Goal: Information Seeking & Learning: Learn about a topic

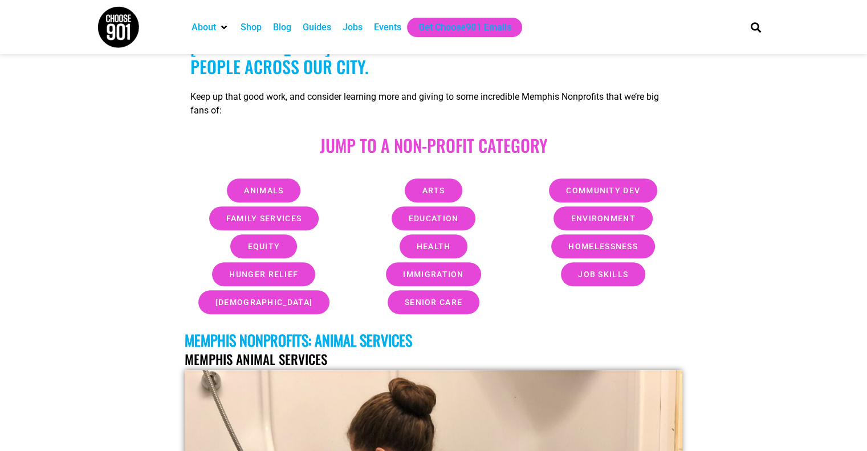
scroll to position [419, 0]
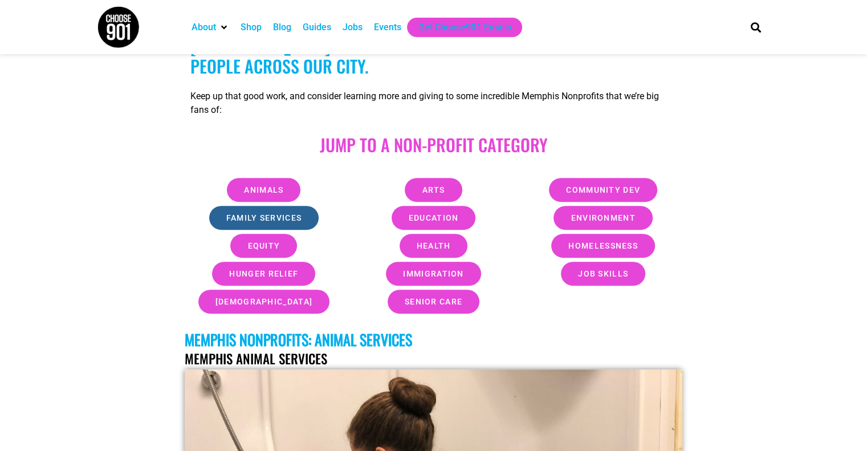
click at [278, 225] on link "Family Services" at bounding box center [264, 218] width 110 height 24
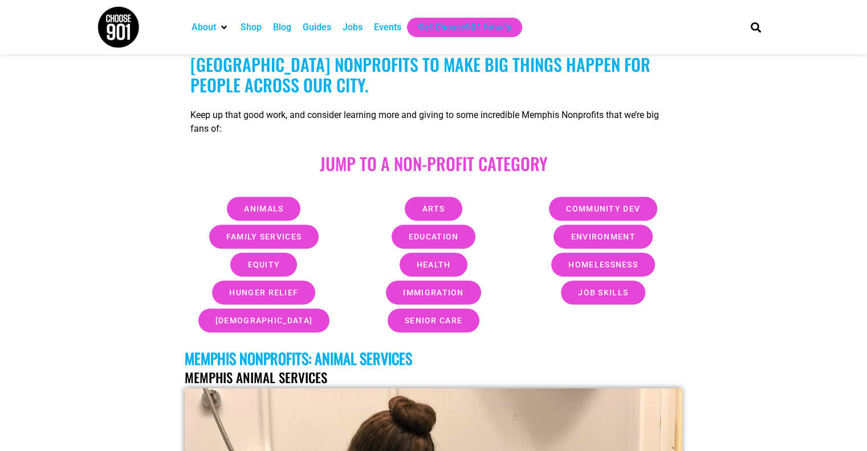
scroll to position [402, 0]
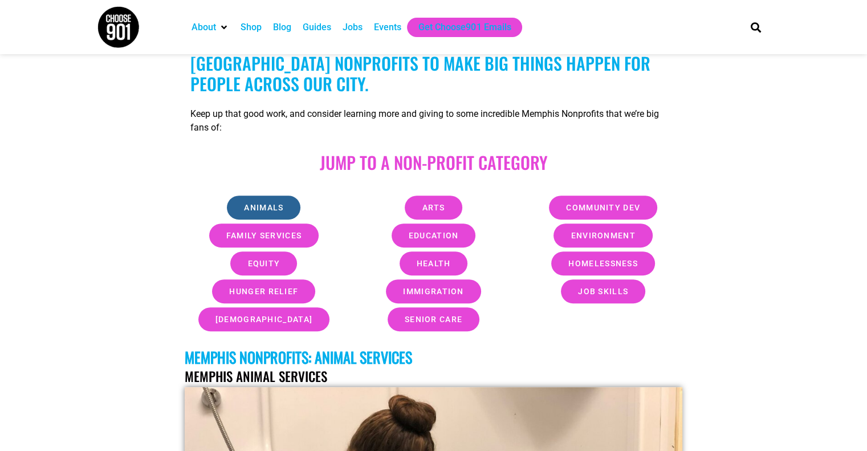
click at [271, 200] on link "Animals" at bounding box center [264, 208] width 74 height 24
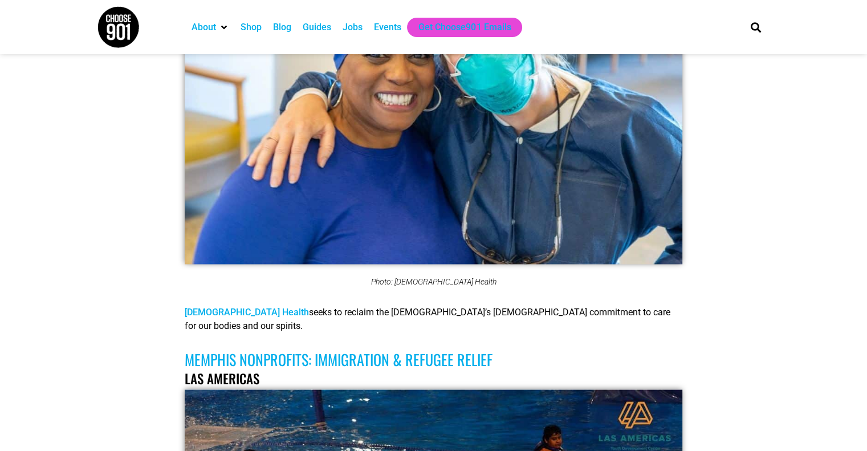
scroll to position [6107, 0]
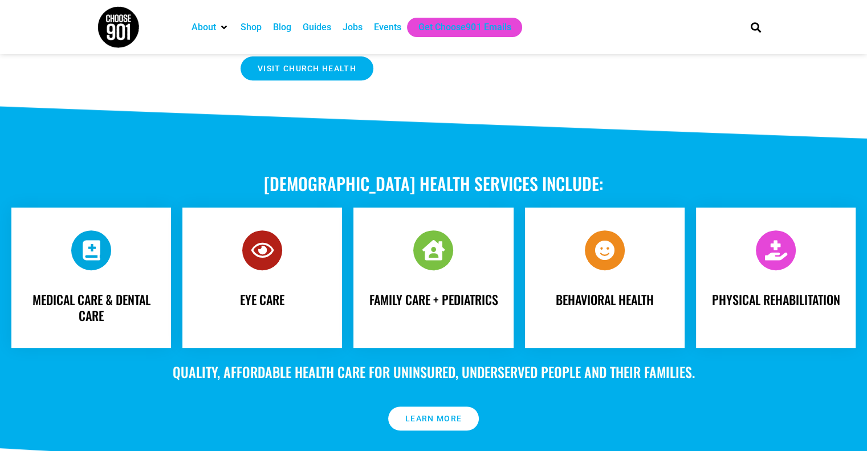
scroll to position [489, 0]
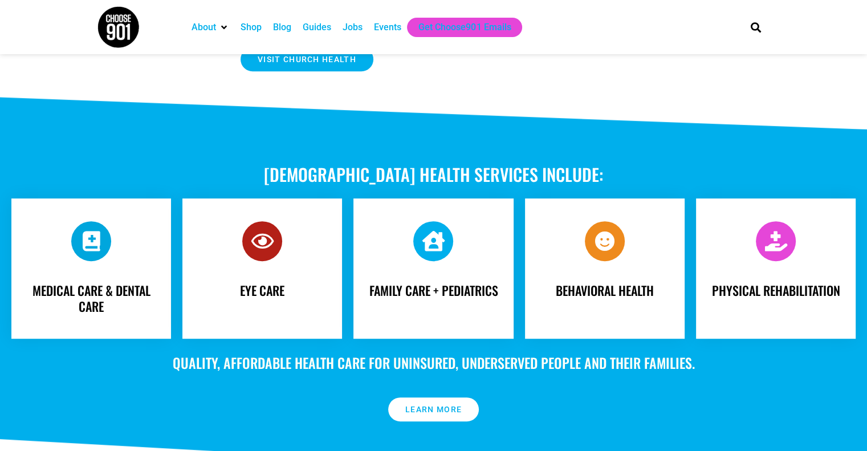
click at [487, 299] on span "Family Care + Pediatrics" at bounding box center [433, 290] width 129 height 18
click at [440, 261] on span at bounding box center [434, 241] width 40 height 40
click at [444, 299] on span "Family Care + Pediatrics" at bounding box center [433, 290] width 129 height 18
click at [444, 311] on div "Family Care + Pediatrics" at bounding box center [433, 291] width 137 height 42
